Goal: Find specific page/section: Find specific page/section

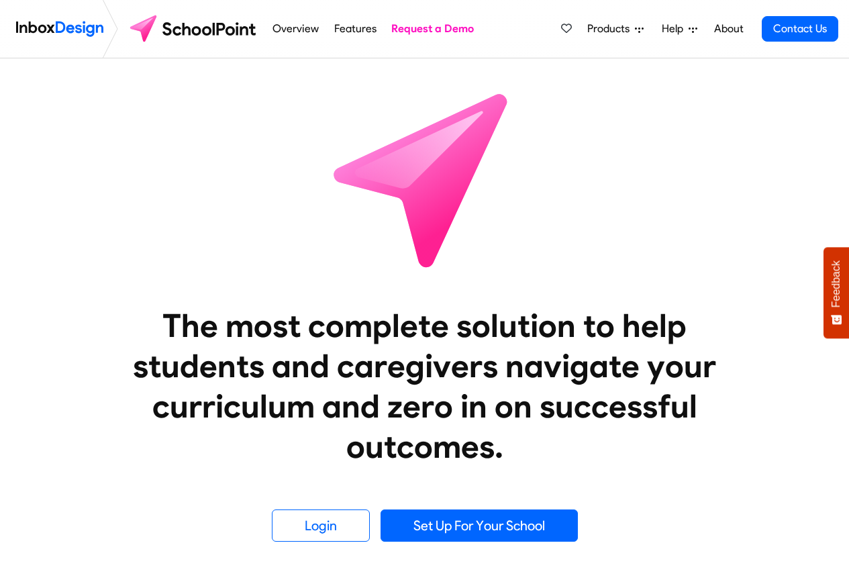
click at [609, 30] on span "Products" at bounding box center [611, 29] width 48 height 16
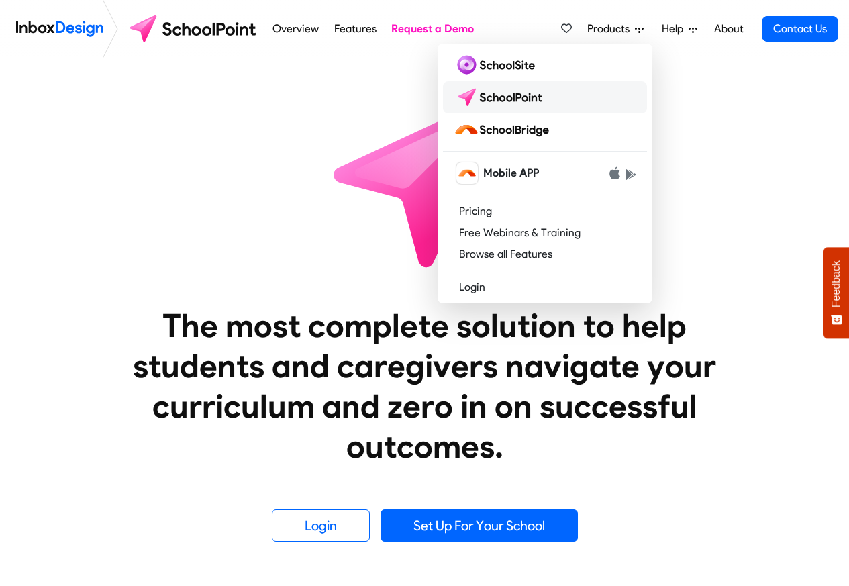
click at [508, 101] on img at bounding box center [501, 97] width 95 height 21
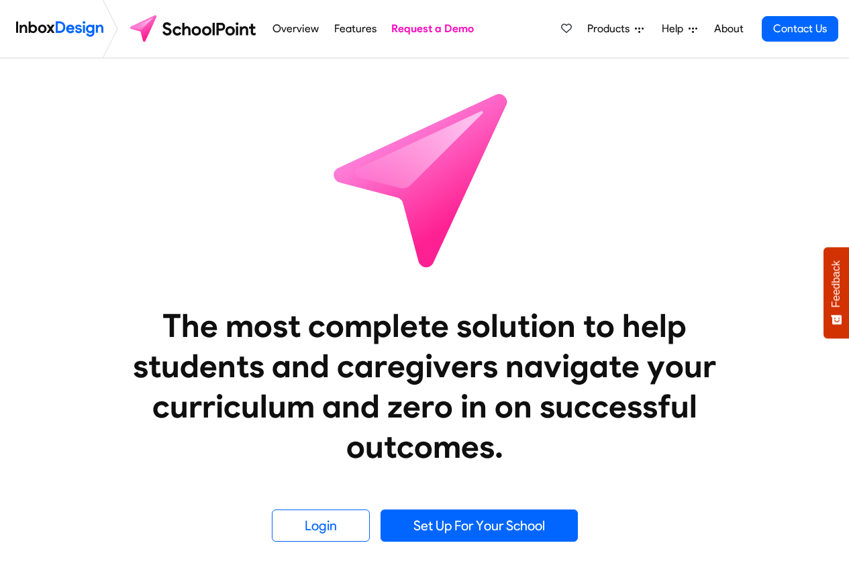
click at [605, 29] on span "Products" at bounding box center [611, 29] width 48 height 16
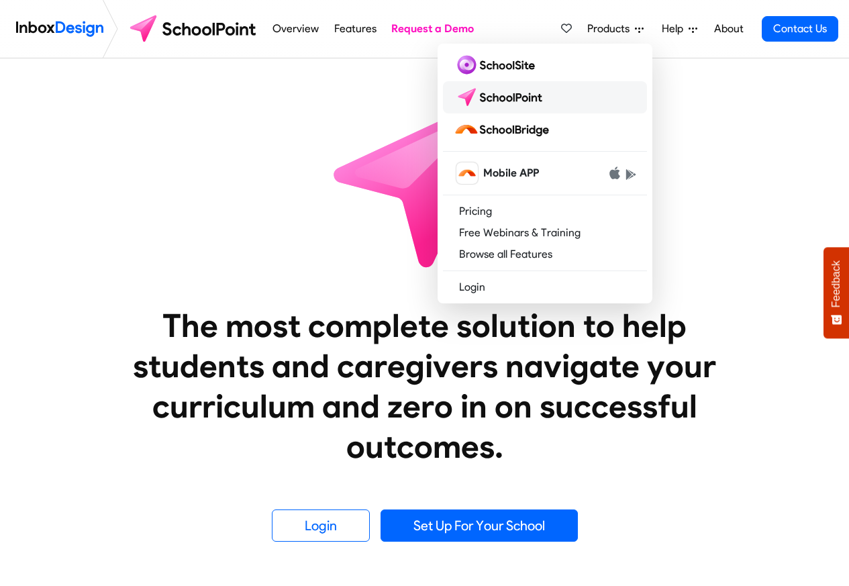
click at [515, 101] on img at bounding box center [501, 97] width 95 height 21
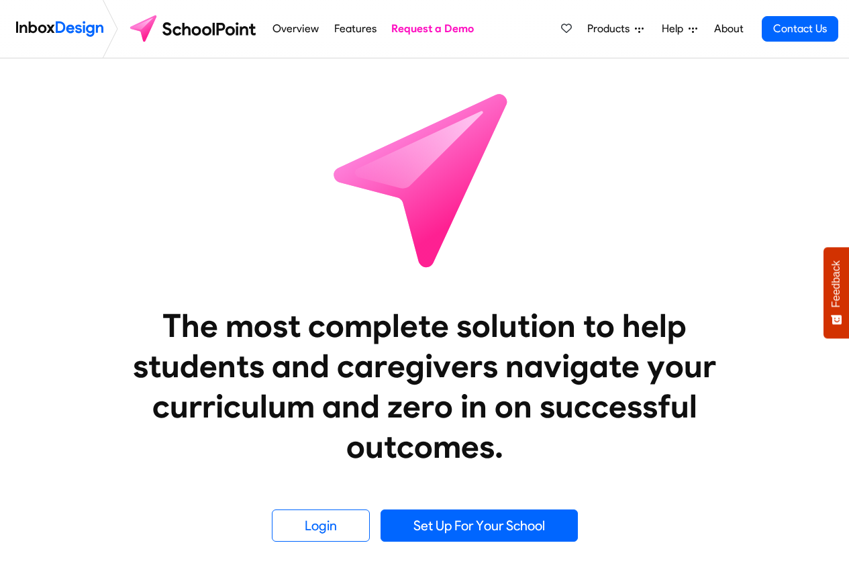
click at [615, 29] on span "Products" at bounding box center [611, 29] width 48 height 16
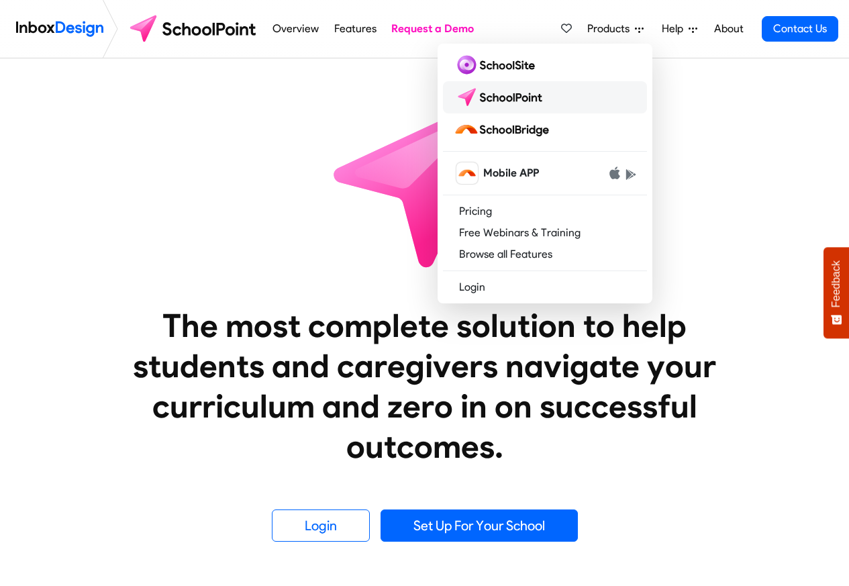
click at [518, 101] on img at bounding box center [501, 97] width 95 height 21
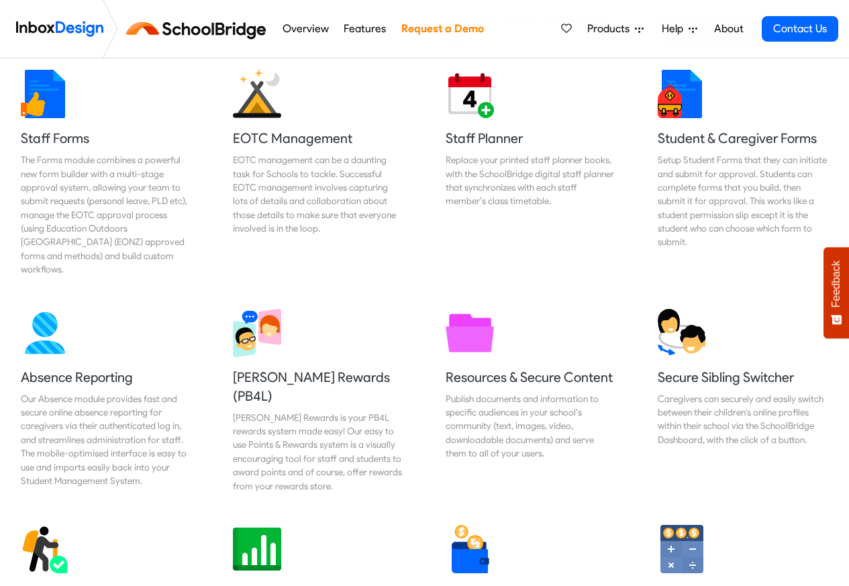
scroll to position [483, 0]
